Goal: Information Seeking & Learning: Learn about a topic

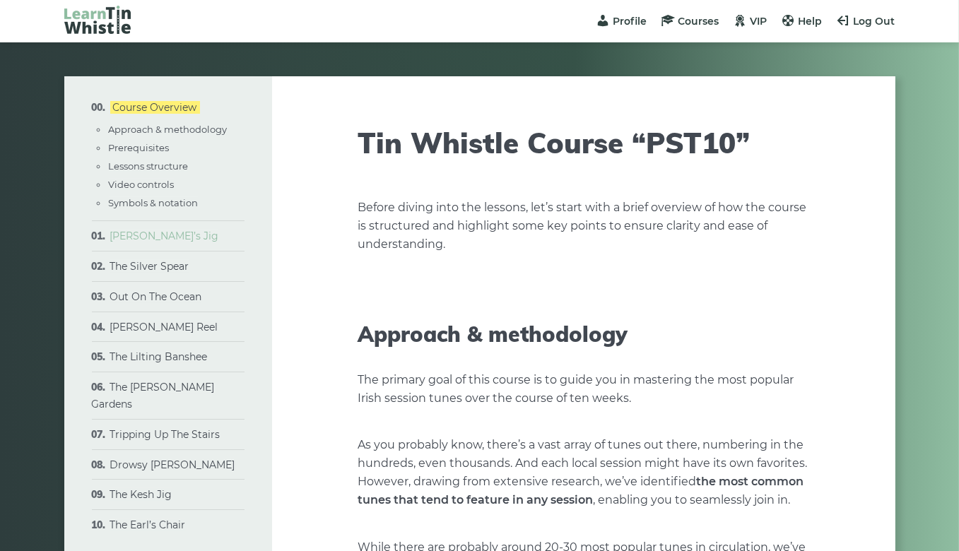
click at [143, 238] on link "[PERSON_NAME]’s Jig" at bounding box center [164, 236] width 109 height 13
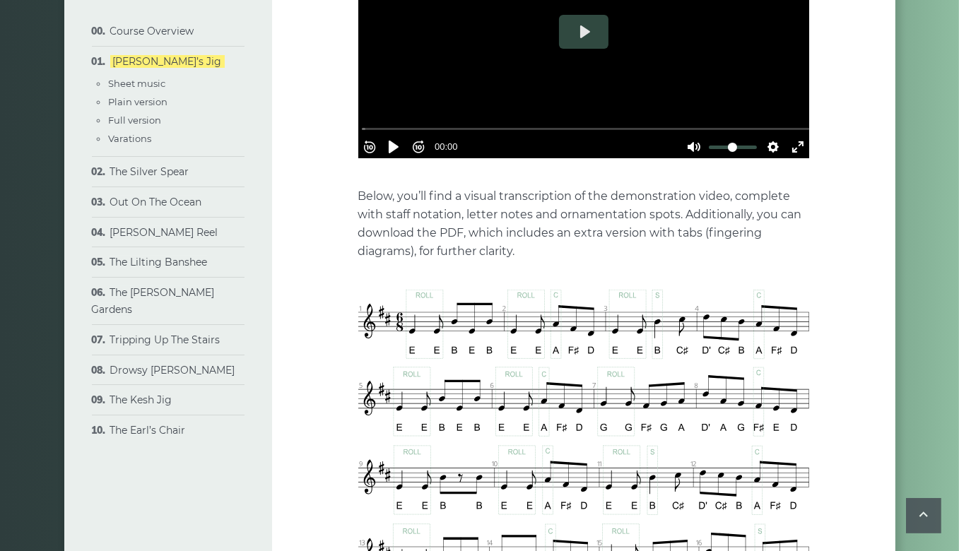
scroll to position [566, 0]
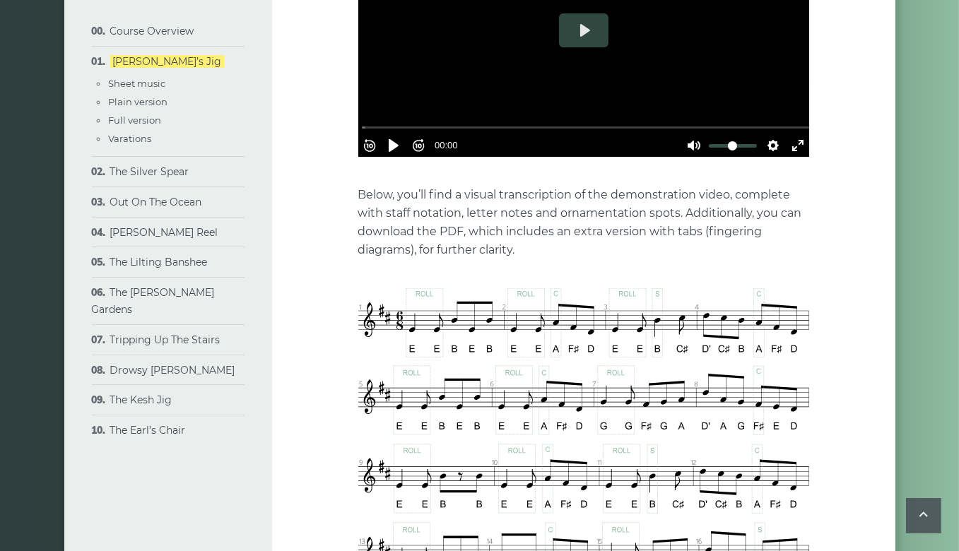
click at [95, 171] on li "The Silver Spear Sheet music Plain version Full version Variations" at bounding box center [168, 172] width 153 height 30
click at [122, 173] on link "The Silver Spear" at bounding box center [149, 171] width 79 height 13
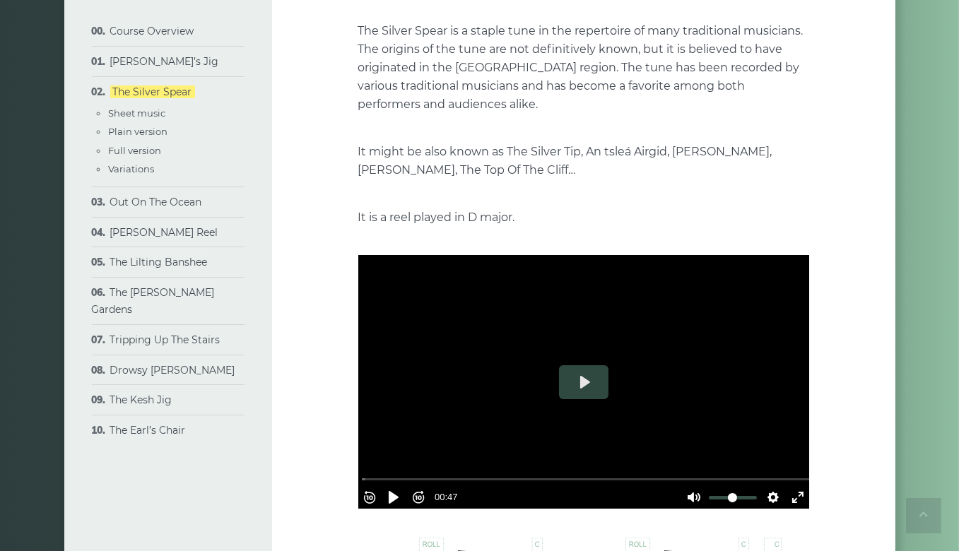
scroll to position [156, 0]
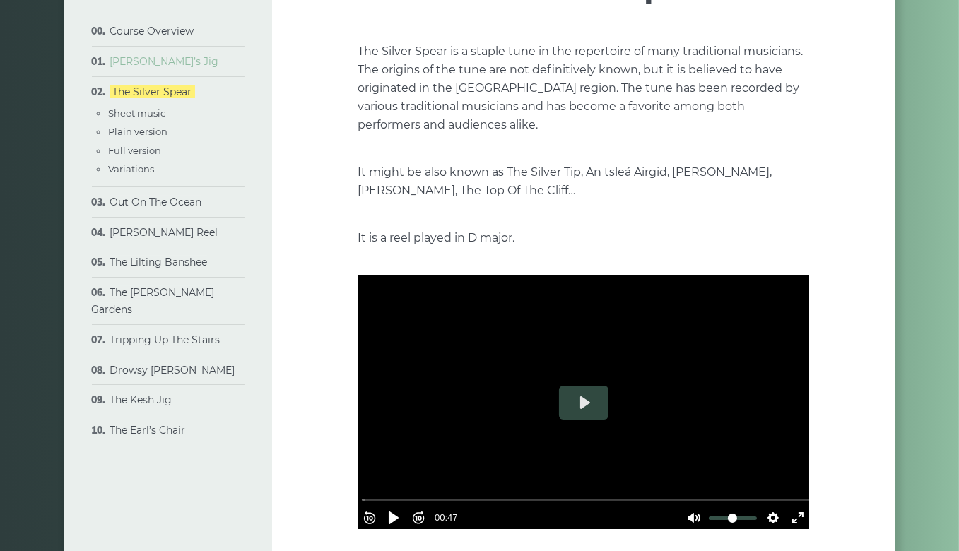
click at [142, 64] on link "[PERSON_NAME]’s Jig" at bounding box center [164, 61] width 109 height 13
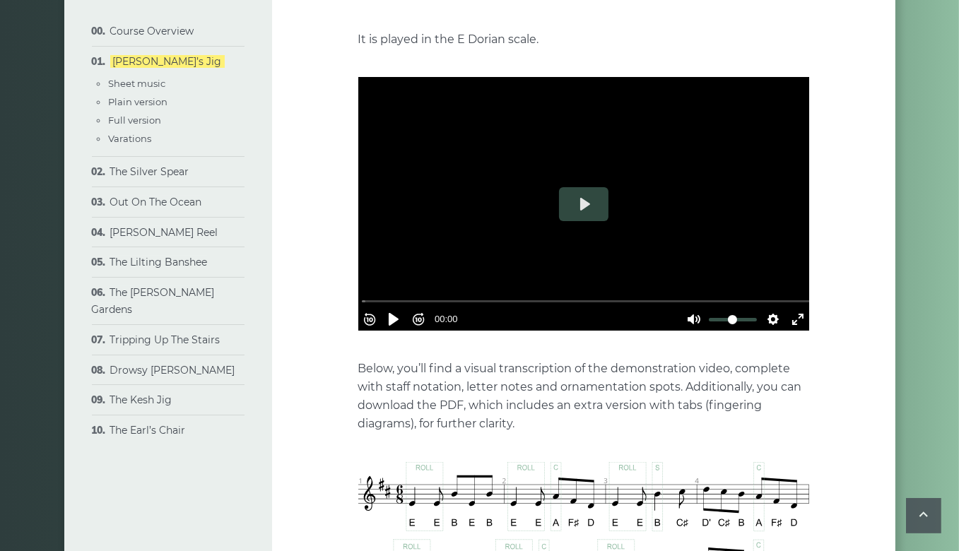
scroll to position [389, 0]
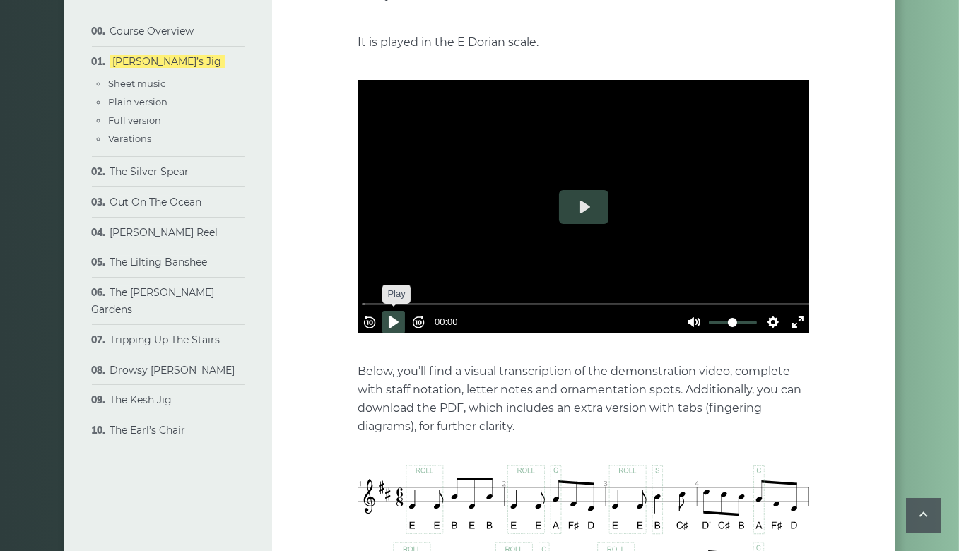
click at [400, 311] on button "Pause Play" at bounding box center [393, 322] width 23 height 23
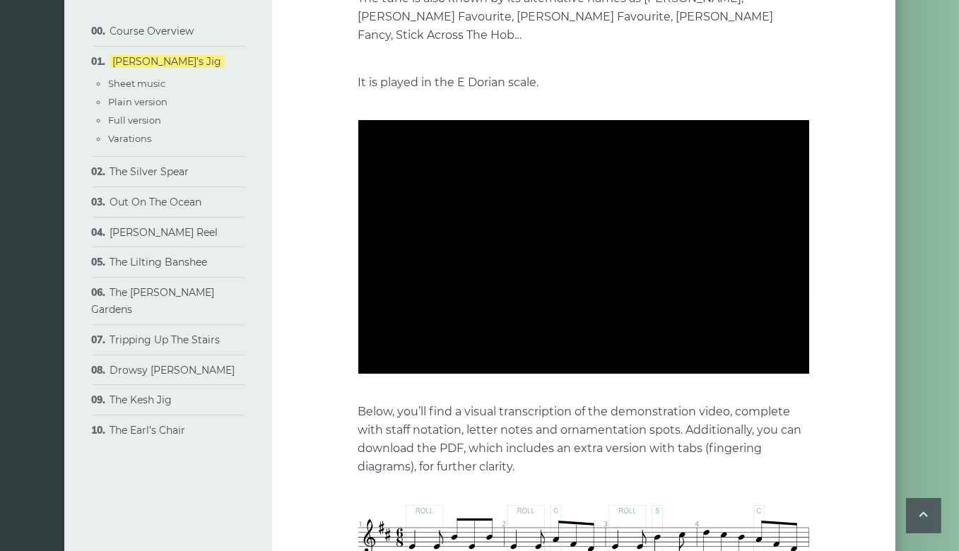
scroll to position [377, 0]
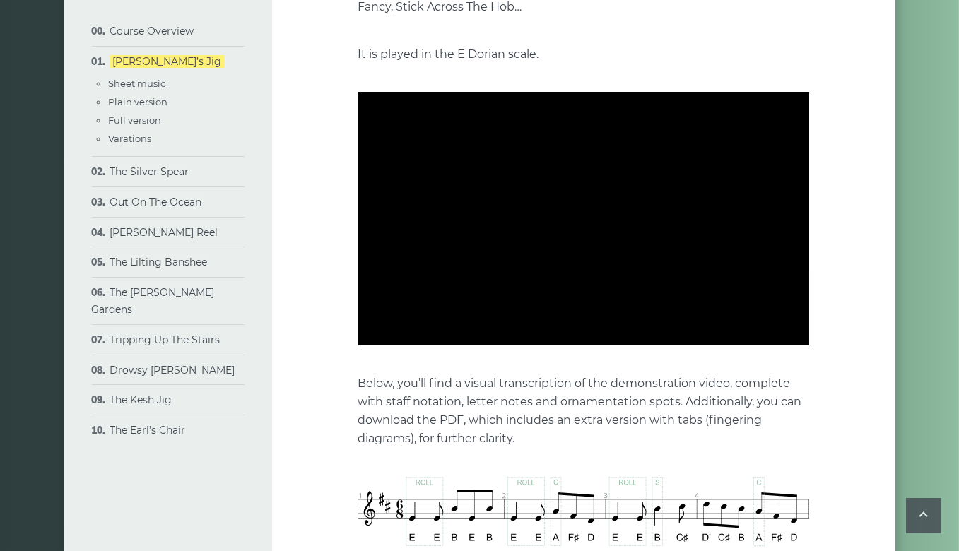
type input "***"
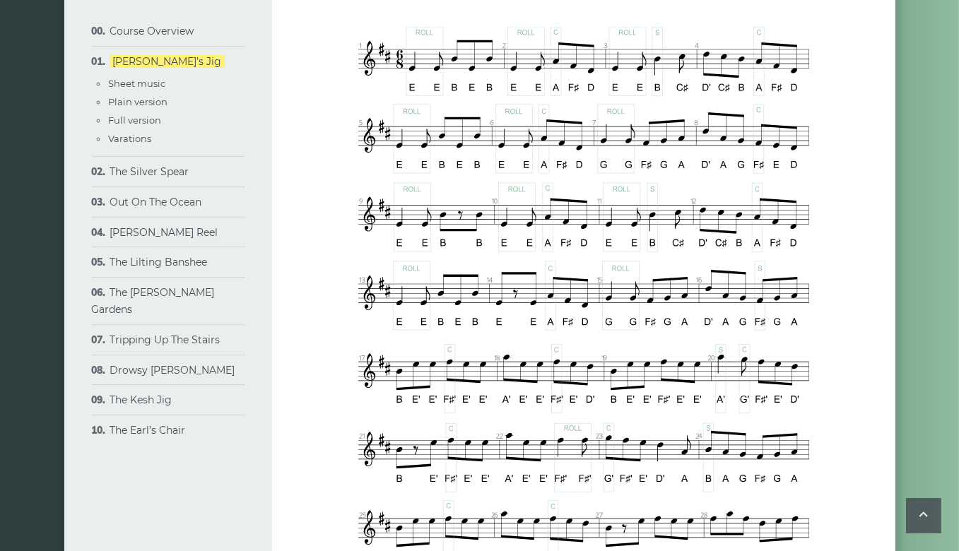
scroll to position [831, 0]
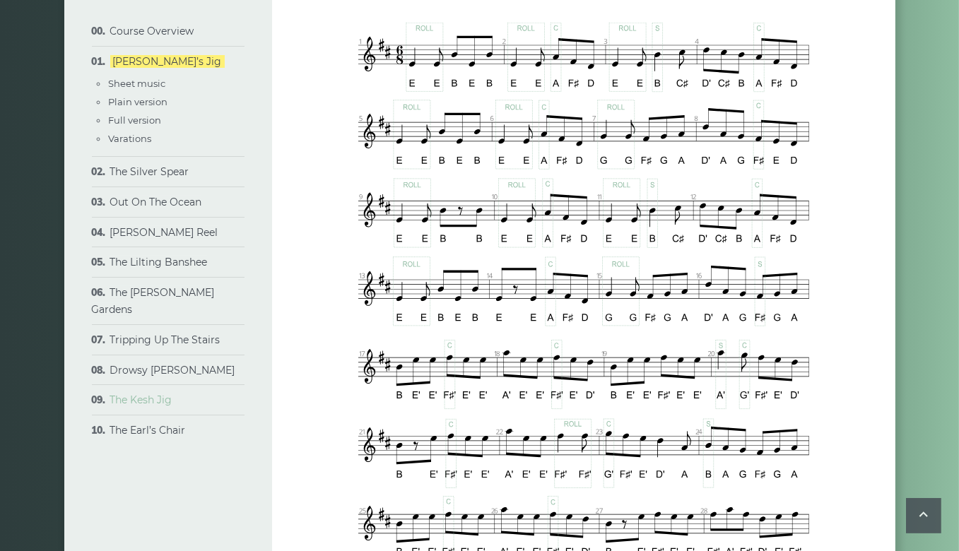
click at [128, 394] on link "The Kesh Jig" at bounding box center [141, 400] width 62 height 13
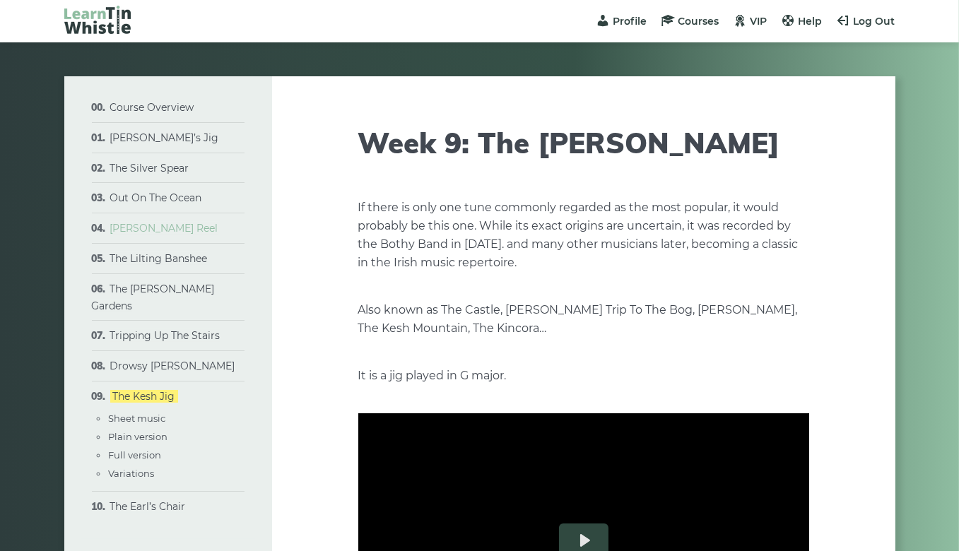
click at [122, 230] on link "[PERSON_NAME] Reel" at bounding box center [164, 228] width 108 height 13
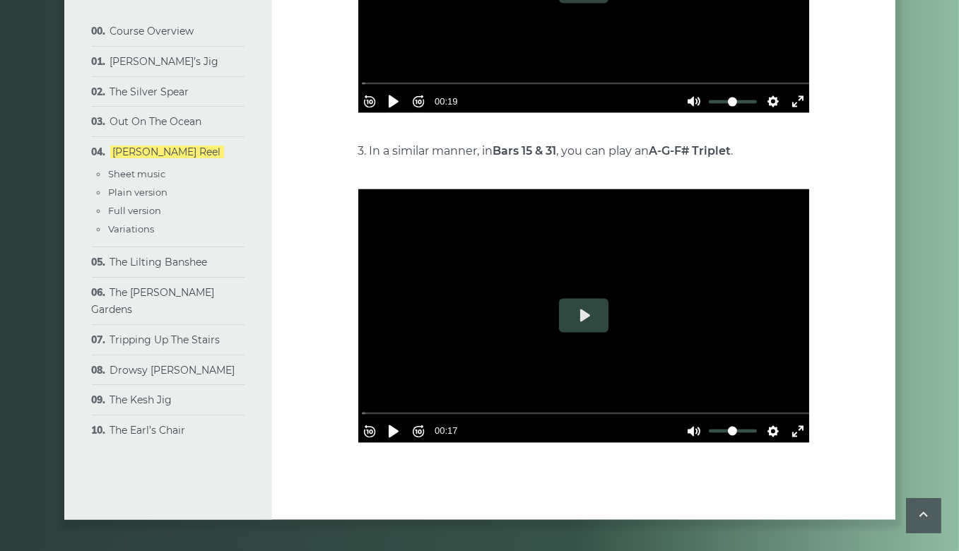
scroll to position [3004, 0]
